Goal: Task Accomplishment & Management: Manage account settings

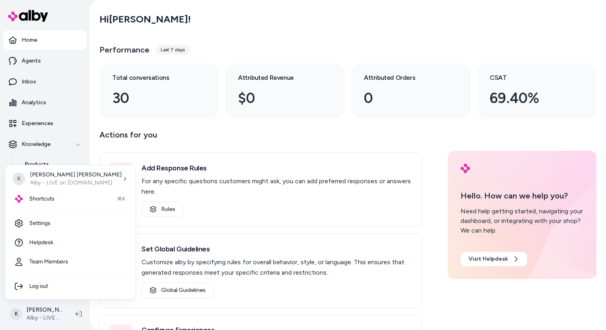
click at [57, 309] on html "Home Agents Inbox Analytics Experiences Knowledge Products Documents Rules Veri…" at bounding box center [303, 165] width 606 height 330
click at [65, 227] on link "Settings" at bounding box center [70, 223] width 124 height 19
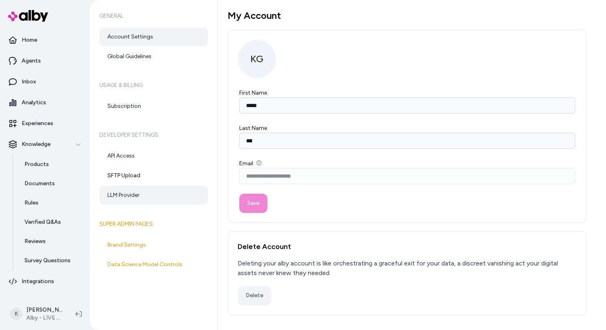
click at [119, 194] on link "LLM Provider" at bounding box center [153, 195] width 109 height 19
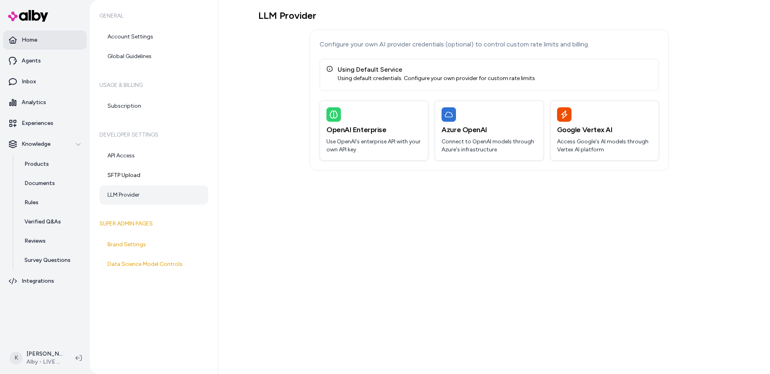
click at [59, 43] on link "Home" at bounding box center [44, 39] width 83 height 19
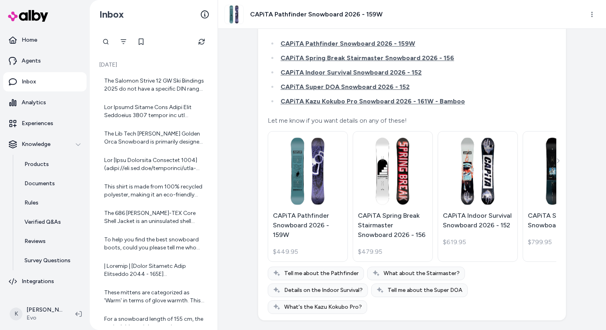
scroll to position [5150, 0]
